Goal: Find specific page/section

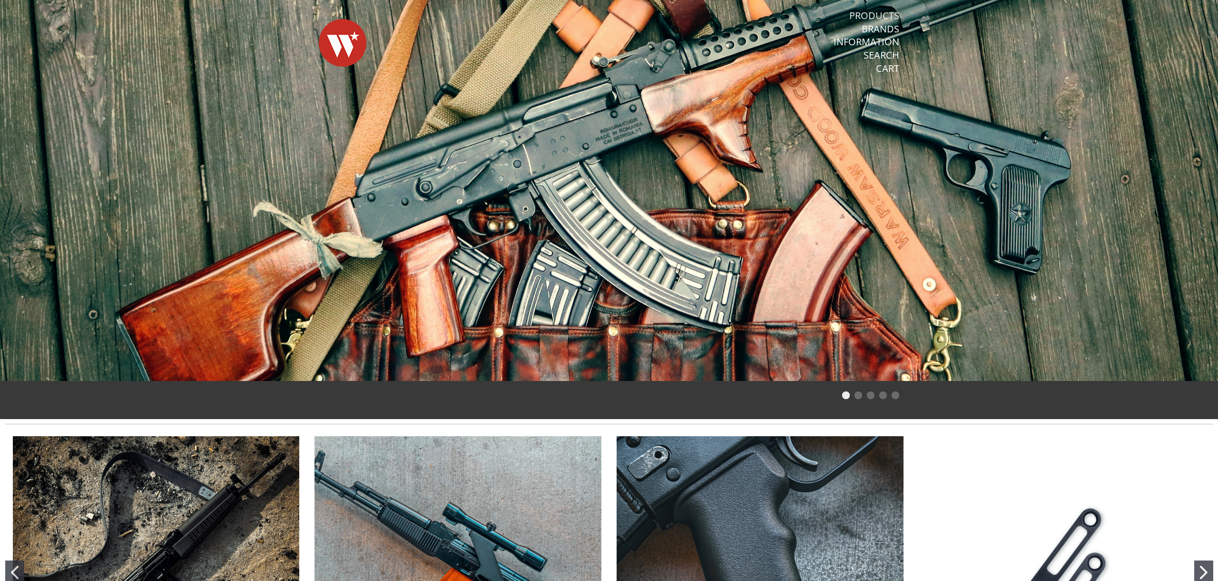
click at [881, 13] on link "Products" at bounding box center [874, 16] width 50 height 12
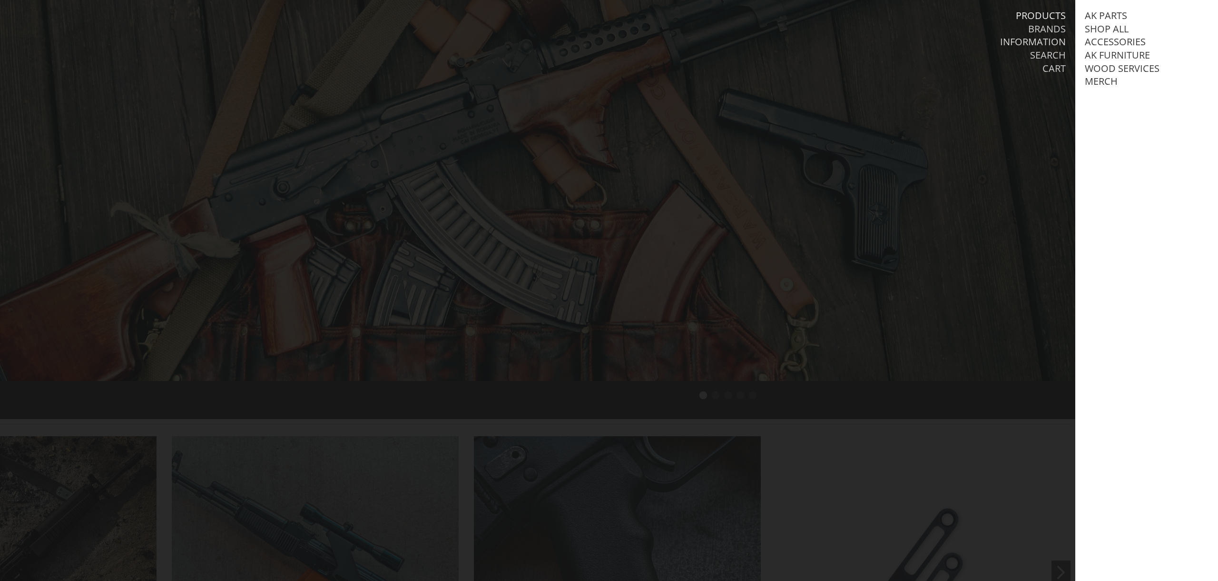
click at [1038, 43] on link "Information" at bounding box center [1033, 42] width 66 height 12
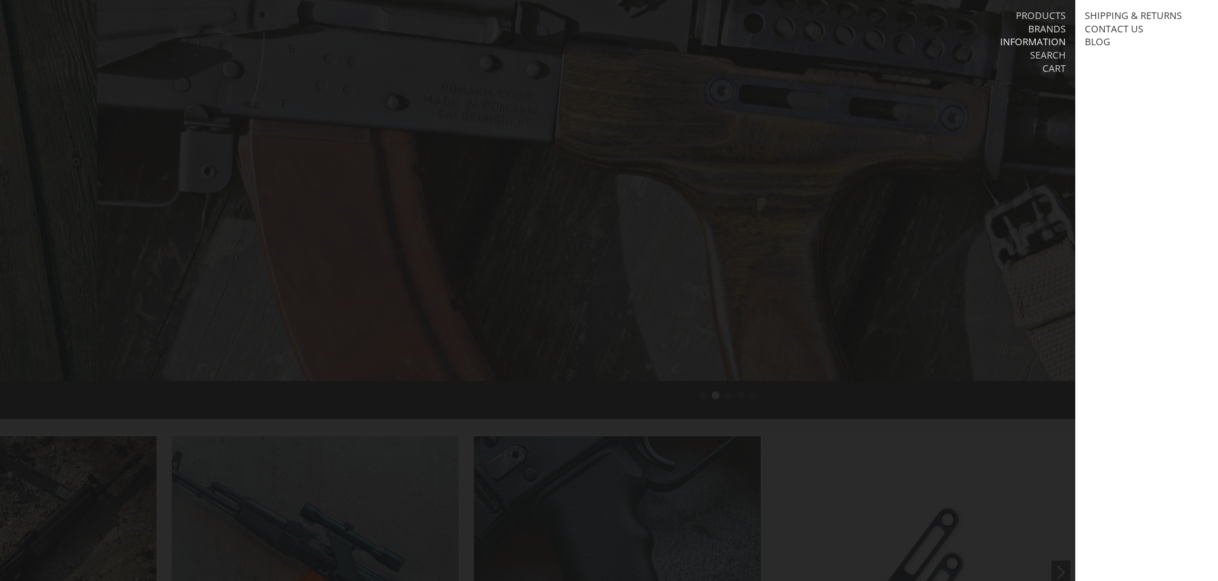
click at [1036, 31] on link "Brands" at bounding box center [1047, 29] width 38 height 12
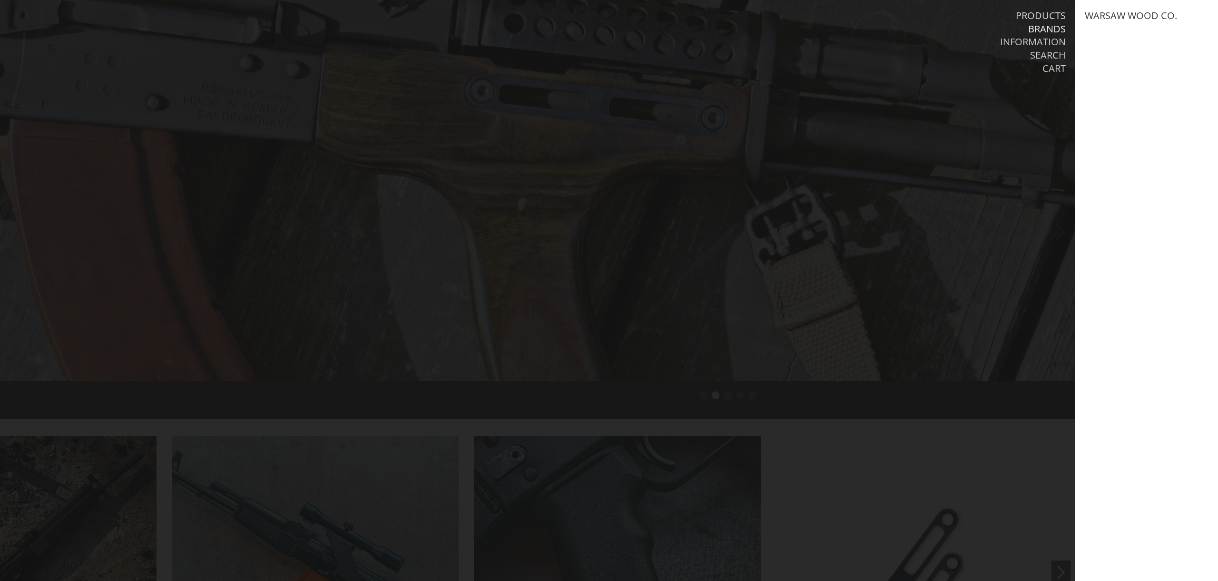
click at [1039, 15] on link "Products" at bounding box center [1041, 16] width 50 height 12
click at [1124, 56] on link "AK Furniture" at bounding box center [1117, 55] width 65 height 12
click at [1122, 65] on link "View all AK Furniture" at bounding box center [1148, 68] width 108 height 12
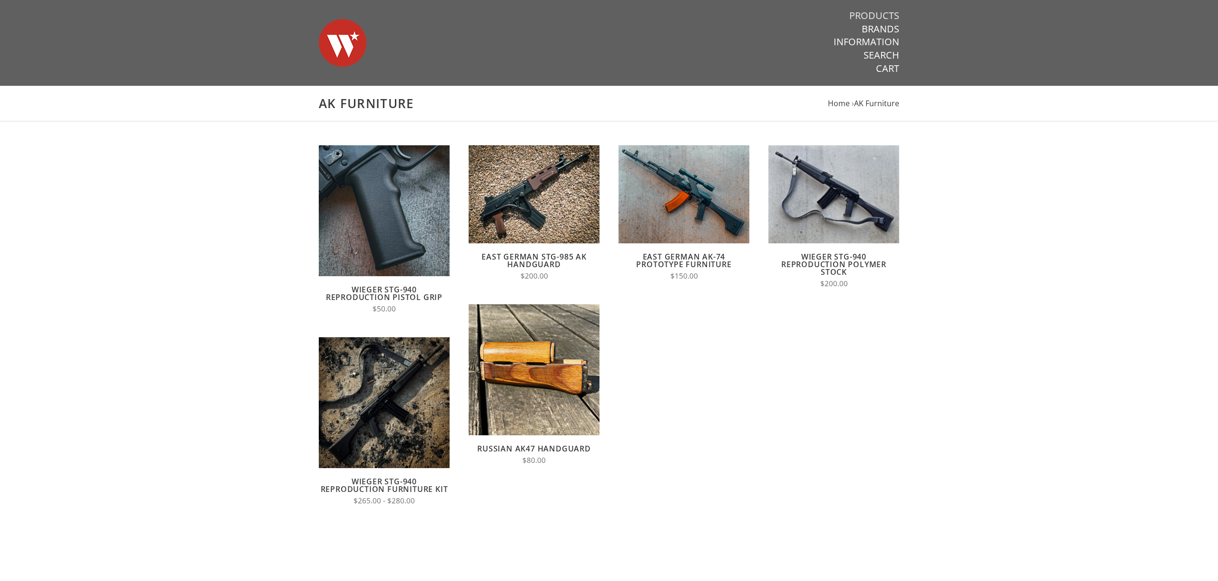
click at [866, 16] on link "Products" at bounding box center [874, 16] width 50 height 12
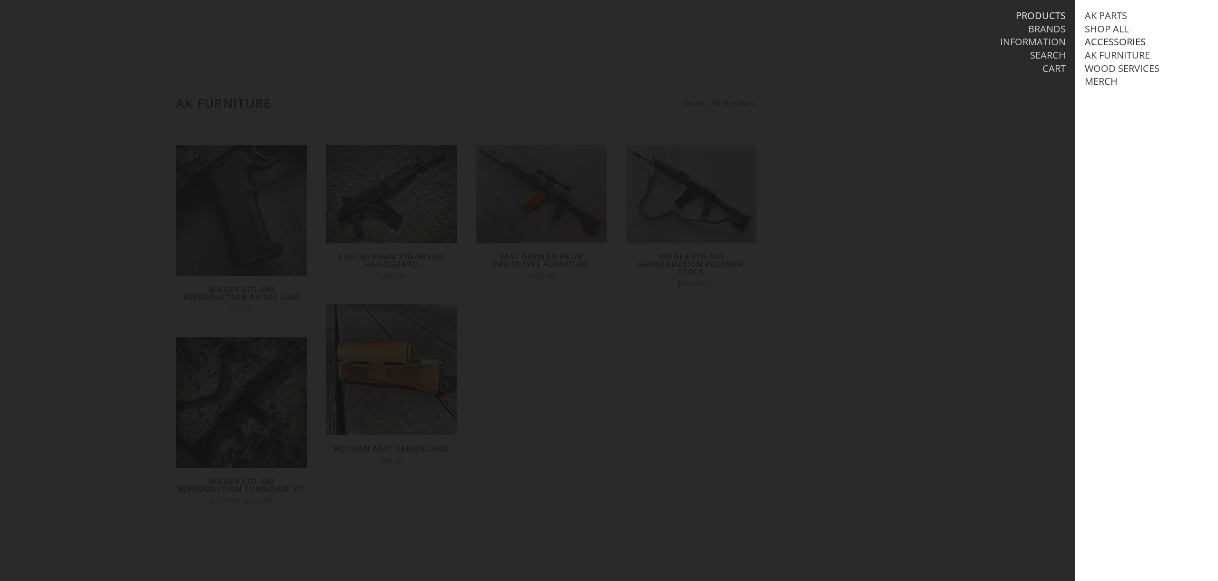
click at [1113, 37] on link "Accessories" at bounding box center [1115, 42] width 61 height 12
